Goal: Task Accomplishment & Management: Manage account settings

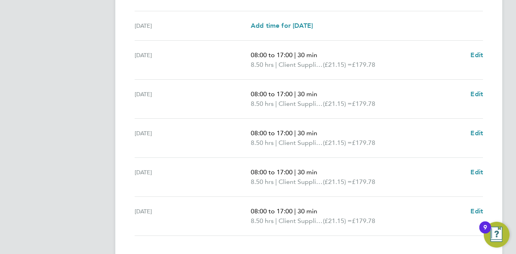
scroll to position [322, 0]
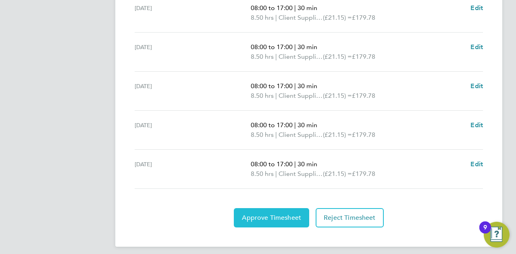
click at [273, 217] on span "Approve Timesheet" at bounding box center [271, 218] width 59 height 8
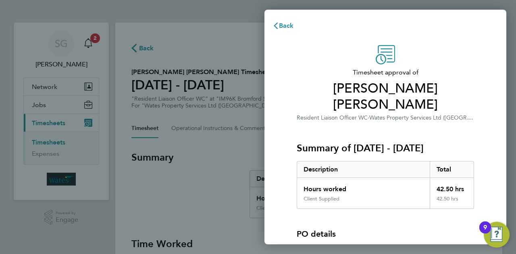
scroll to position [75, 0]
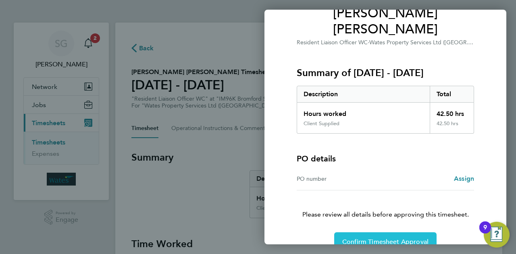
click at [372, 238] on span "Confirm Timesheet Approval" at bounding box center [385, 242] width 86 height 8
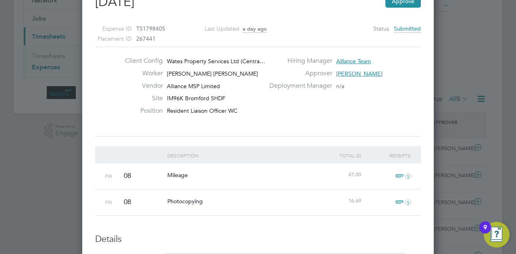
click at [397, 172] on span "1" at bounding box center [402, 177] width 18 height 10
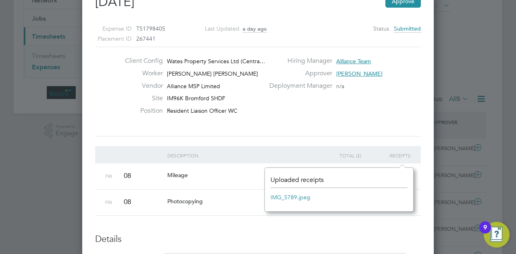
click at [292, 197] on link "IMG_5789.jpeg" at bounding box center [290, 197] width 40 height 12
click at [316, 164] on div "47.00" at bounding box center [339, 175] width 50 height 23
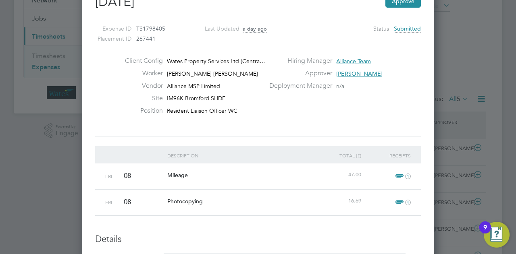
click at [401, 198] on span "1" at bounding box center [402, 203] width 18 height 10
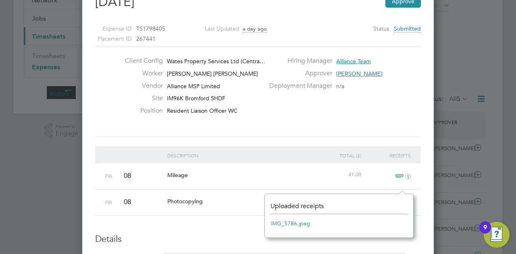
click at [287, 223] on link "IMG_5786.jpeg" at bounding box center [290, 224] width 40 height 12
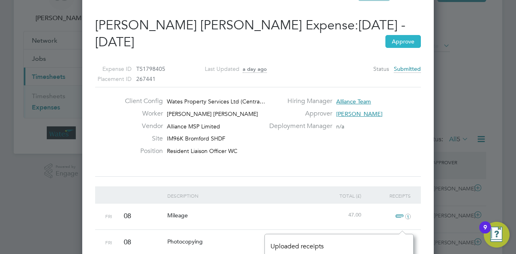
click at [401, 43] on button "Approve" at bounding box center [402, 41] width 35 height 13
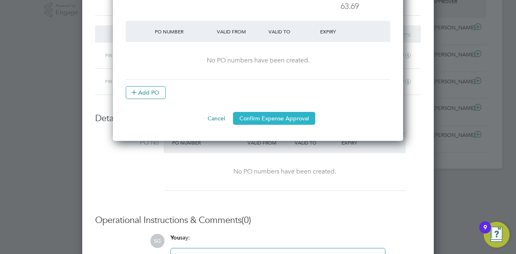
click at [270, 117] on button "Confirm Expense Approval" at bounding box center [274, 118] width 82 height 13
